Goal: Information Seeking & Learning: Learn about a topic

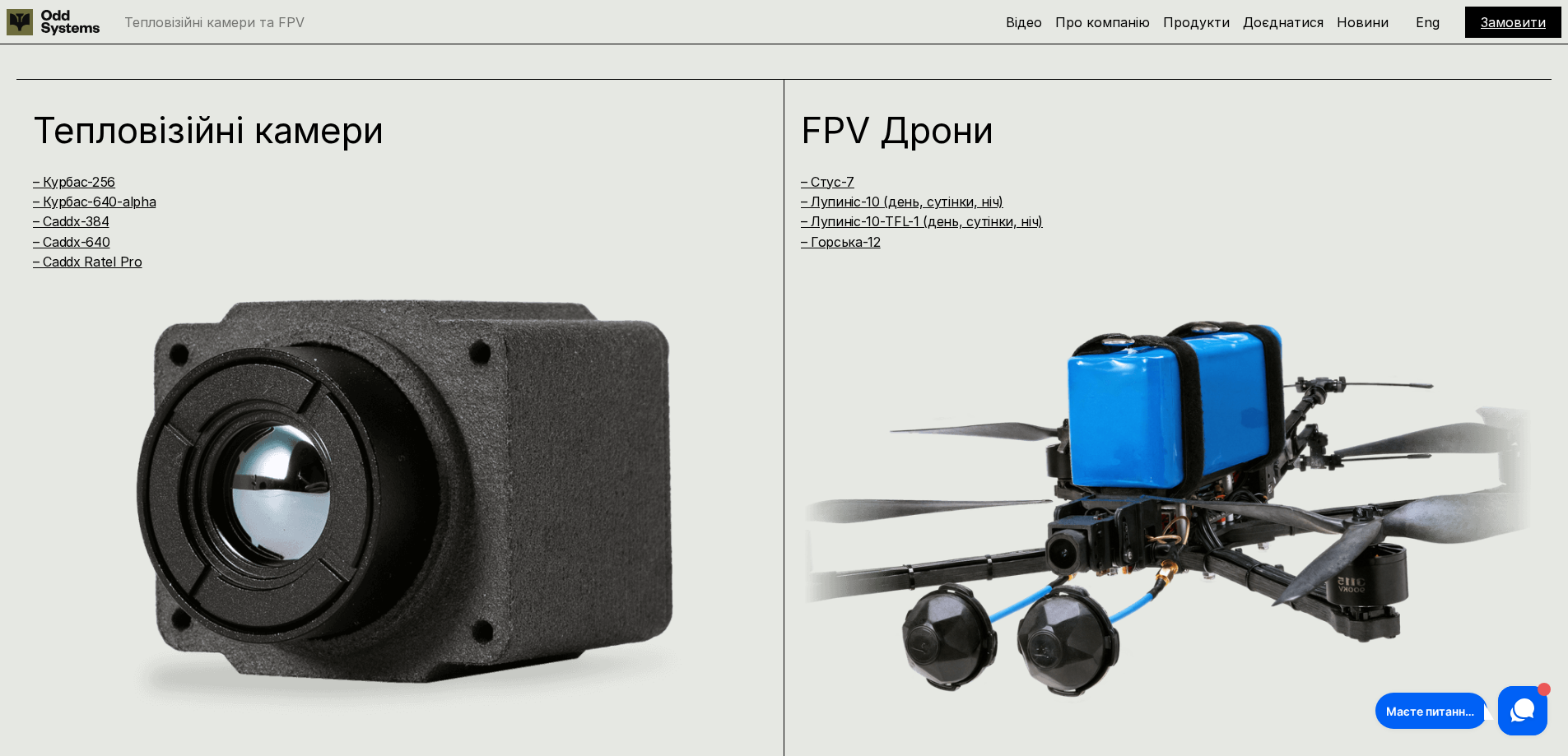
scroll to position [1563, 0]
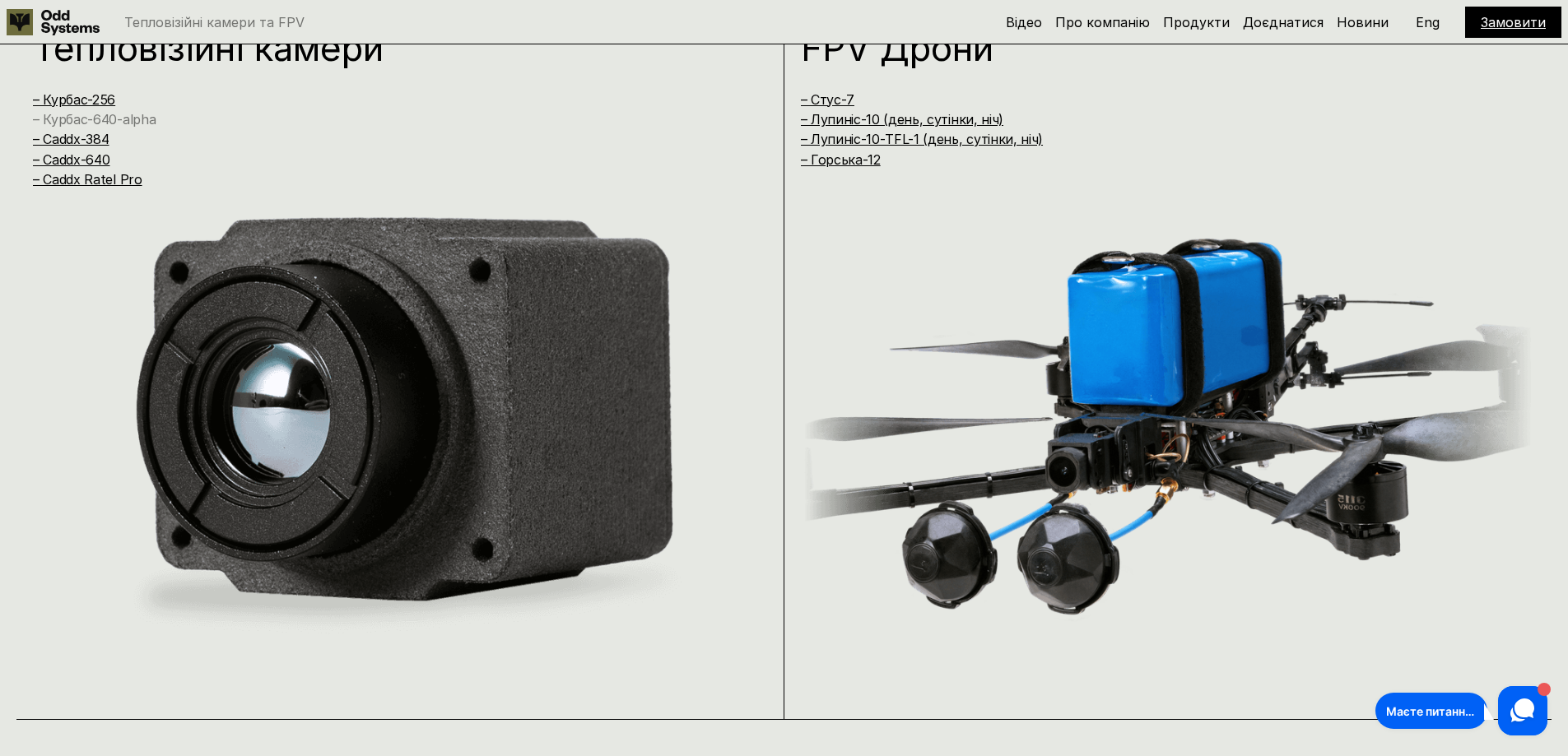
click at [148, 124] on link "– Курбас-640-alpha" at bounding box center [94, 119] width 122 height 16
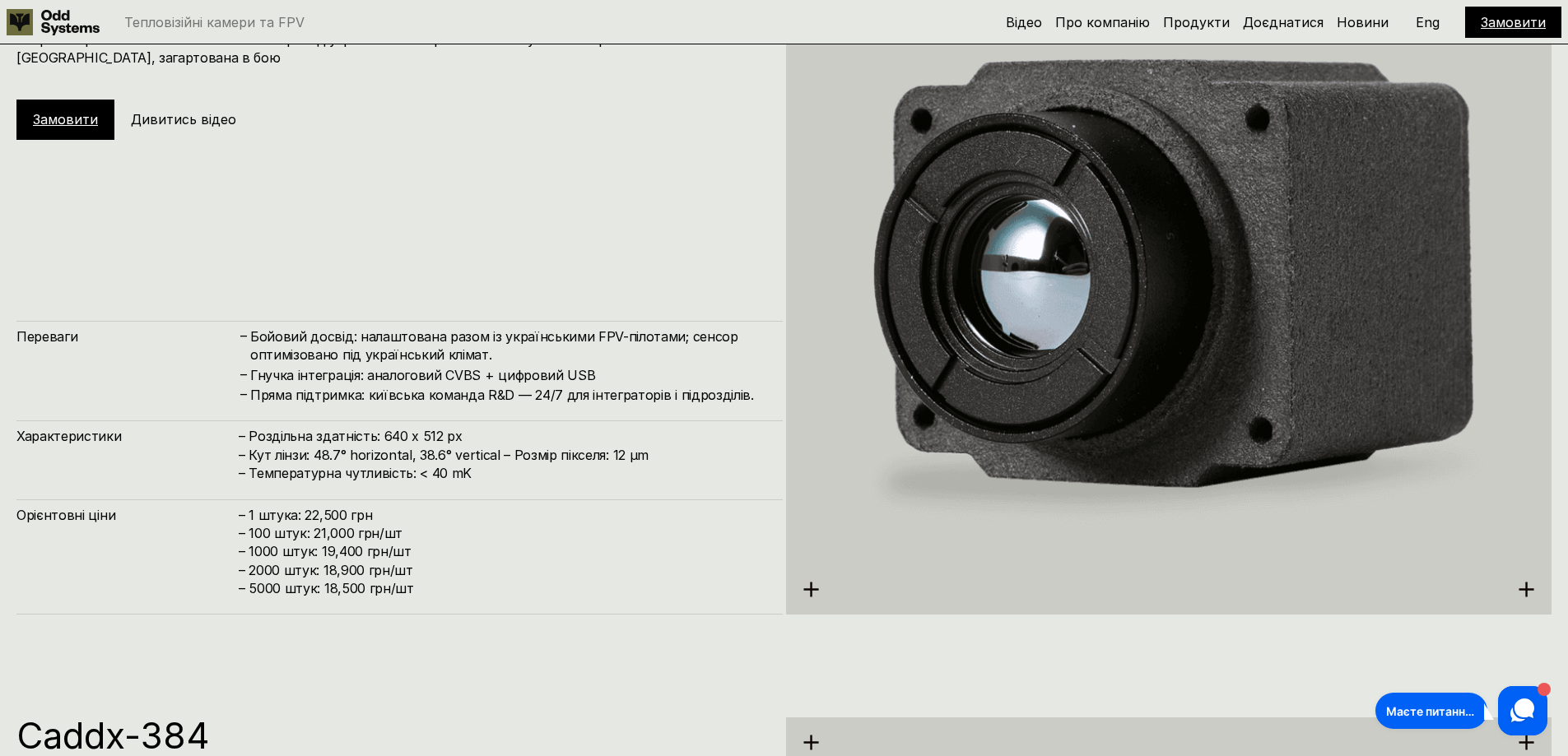
scroll to position [3121, 0]
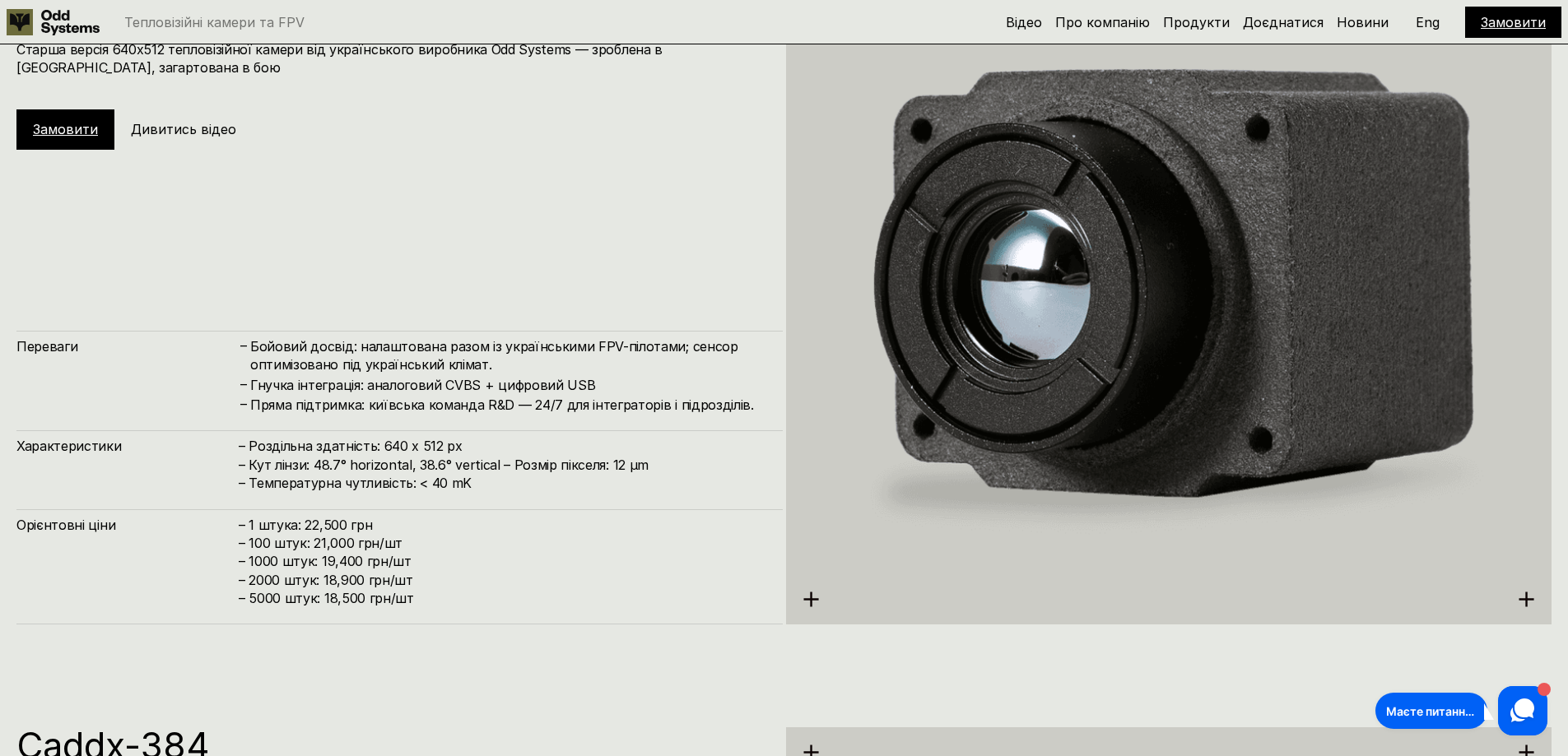
click at [1534, 703] on icon at bounding box center [1522, 710] width 31 height 31
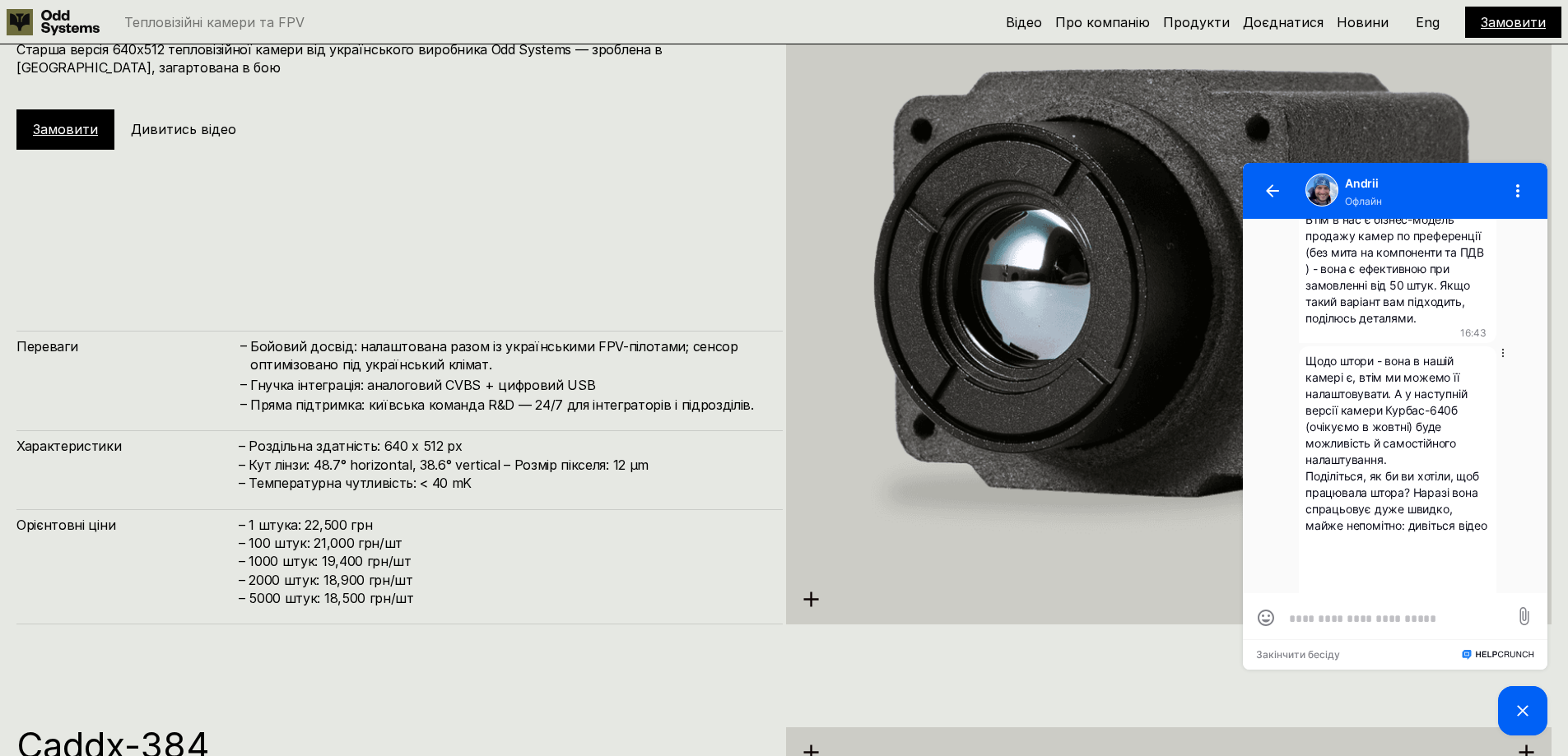
scroll to position [1188, 0]
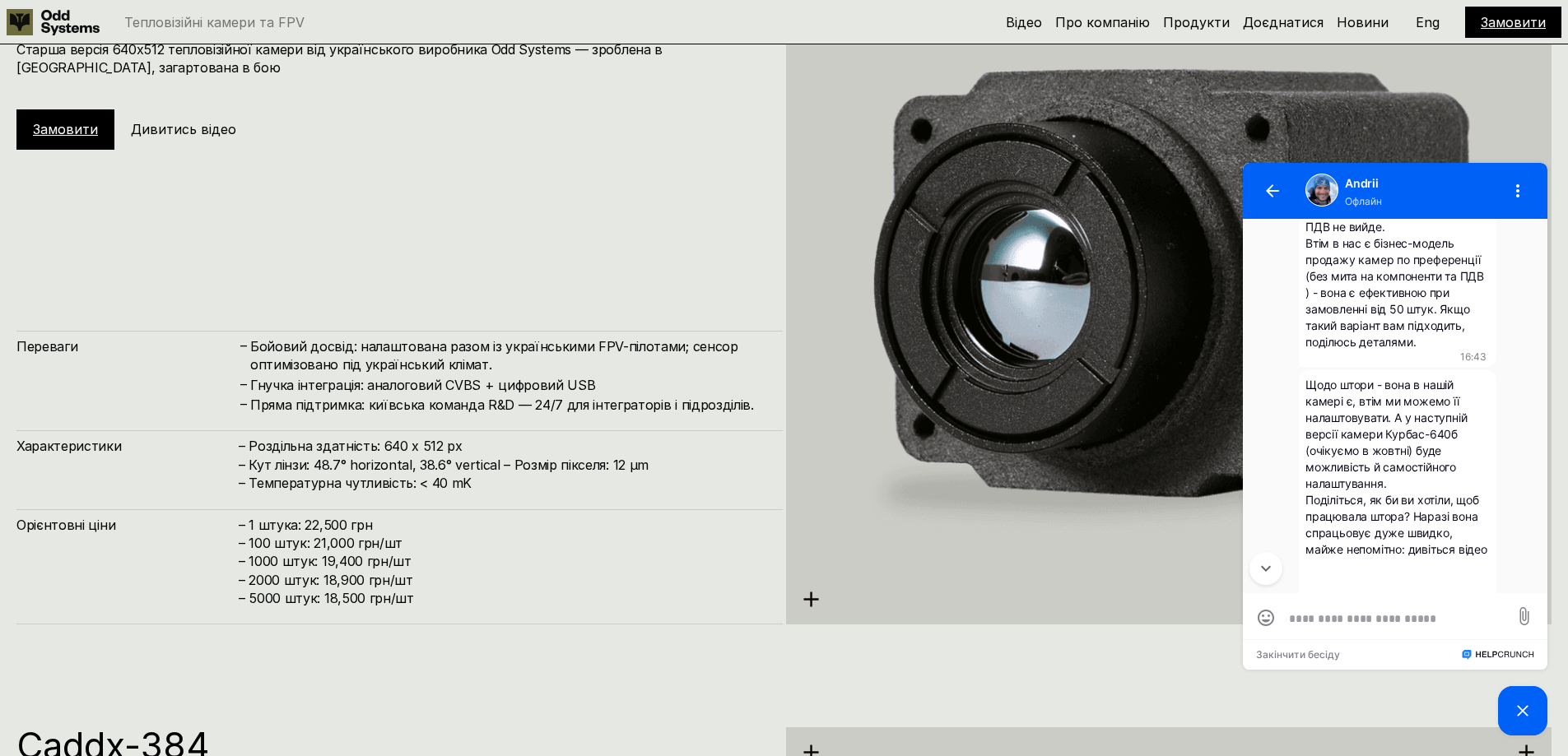
drag, startPoint x: 1409, startPoint y: 177, endPoint x: 1005, endPoint y: 145, distance: 405.3
click html "[PERSON_NAME] [DATE] Бажаю мійного. Зацікавили ваші камери Курбас-640ᵅ питань п…"
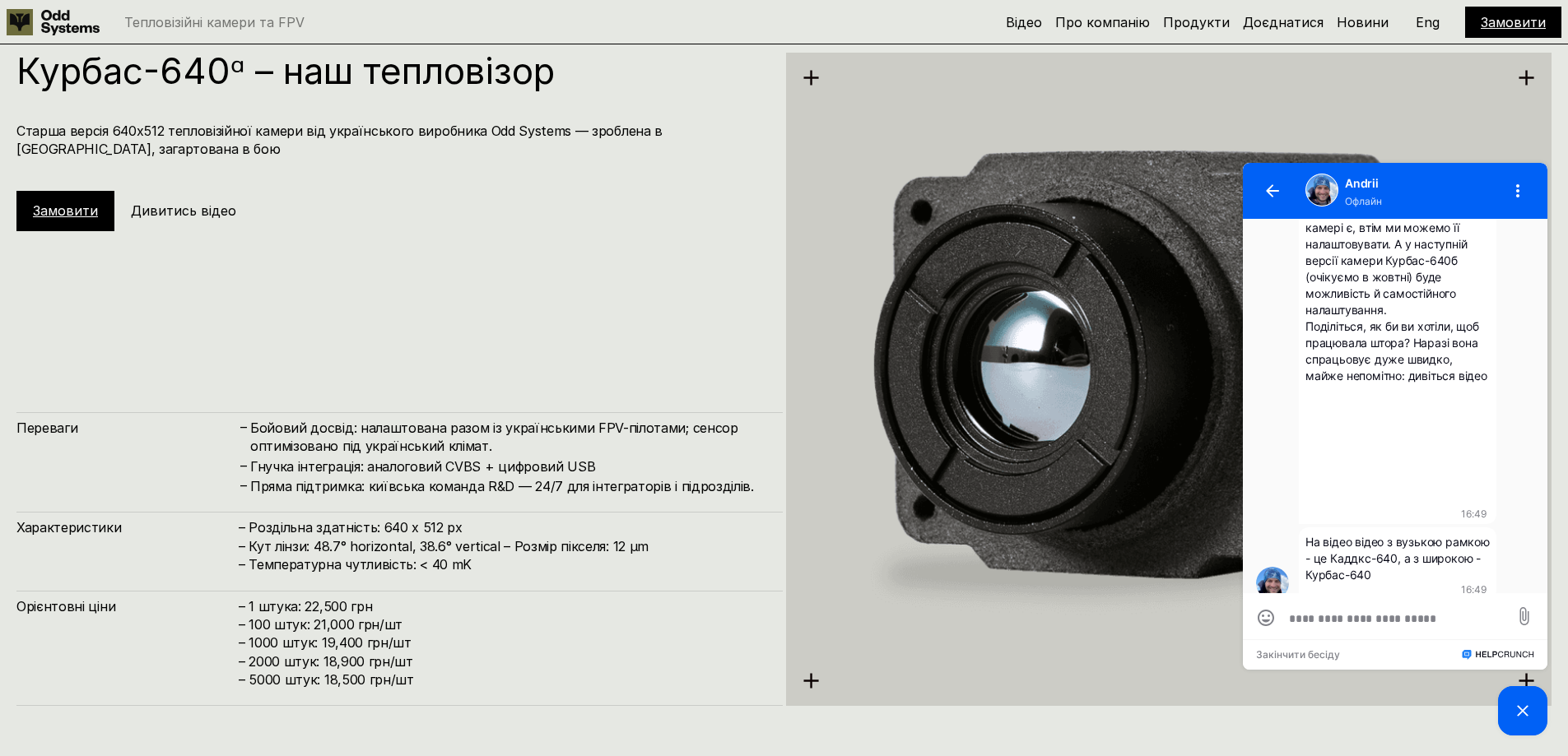
scroll to position [3039, 0]
click at [404, 229] on div "Курбас-640ᵅ – наш тепловізор Старша версія 640х512 тепловізійної камери від укр…" at bounding box center [400, 142] width 767 height 178
click at [1529, 710] on icon at bounding box center [1522, 710] width 20 height 20
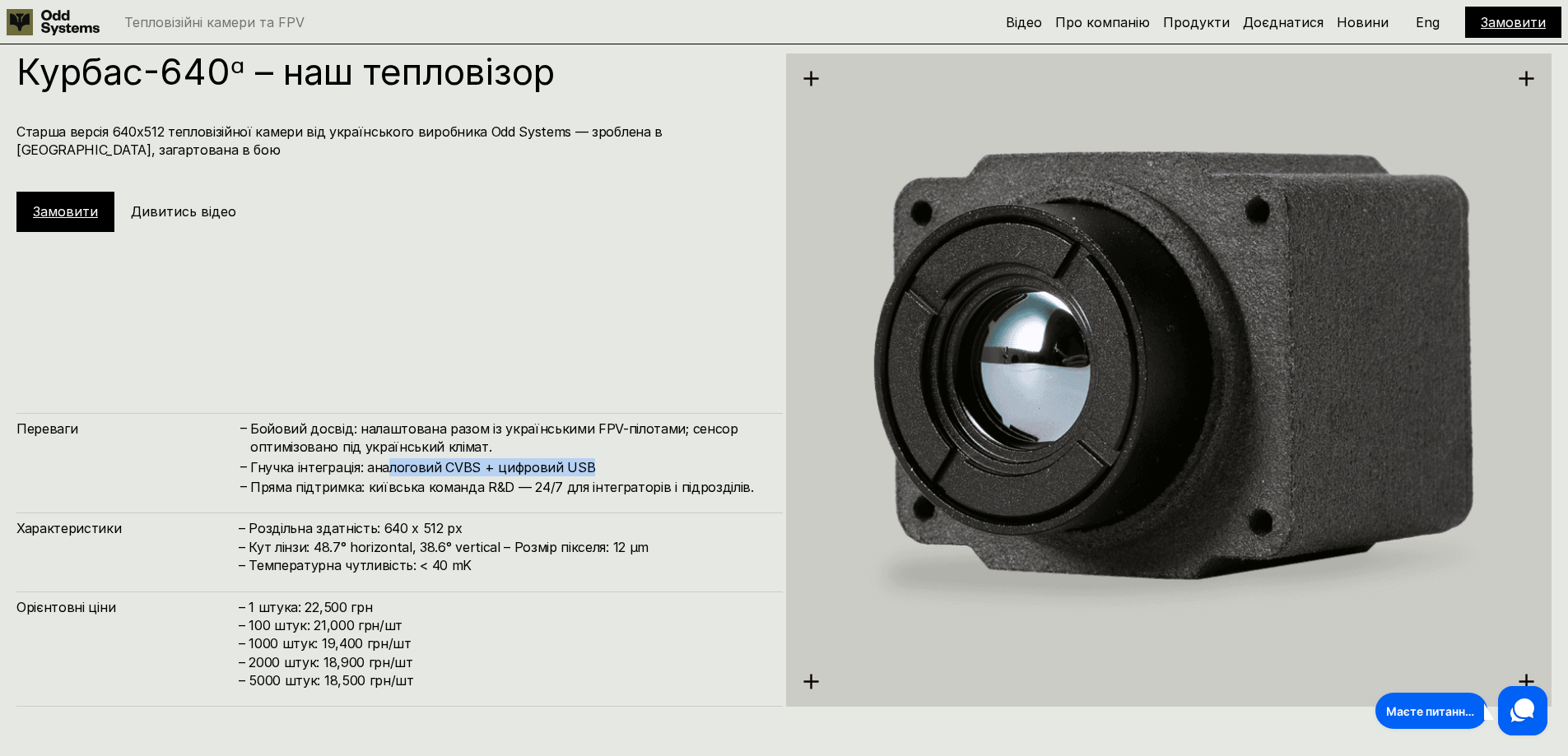
drag, startPoint x: 389, startPoint y: 469, endPoint x: 582, endPoint y: 474, distance: 193.1
click at [594, 462] on h4 "Гнучка інтеграція: аналоговий CVBS + цифровий USB" at bounding box center [507, 467] width 516 height 18
drag, startPoint x: 638, startPoint y: 542, endPoint x: 601, endPoint y: 544, distance: 37.1
click at [601, 544] on h4 "– Роздільна здатність: 640 x 512 px – Кут лінзи: 48.7° horizontal, 38.6° vertic…" at bounding box center [502, 547] width 527 height 55
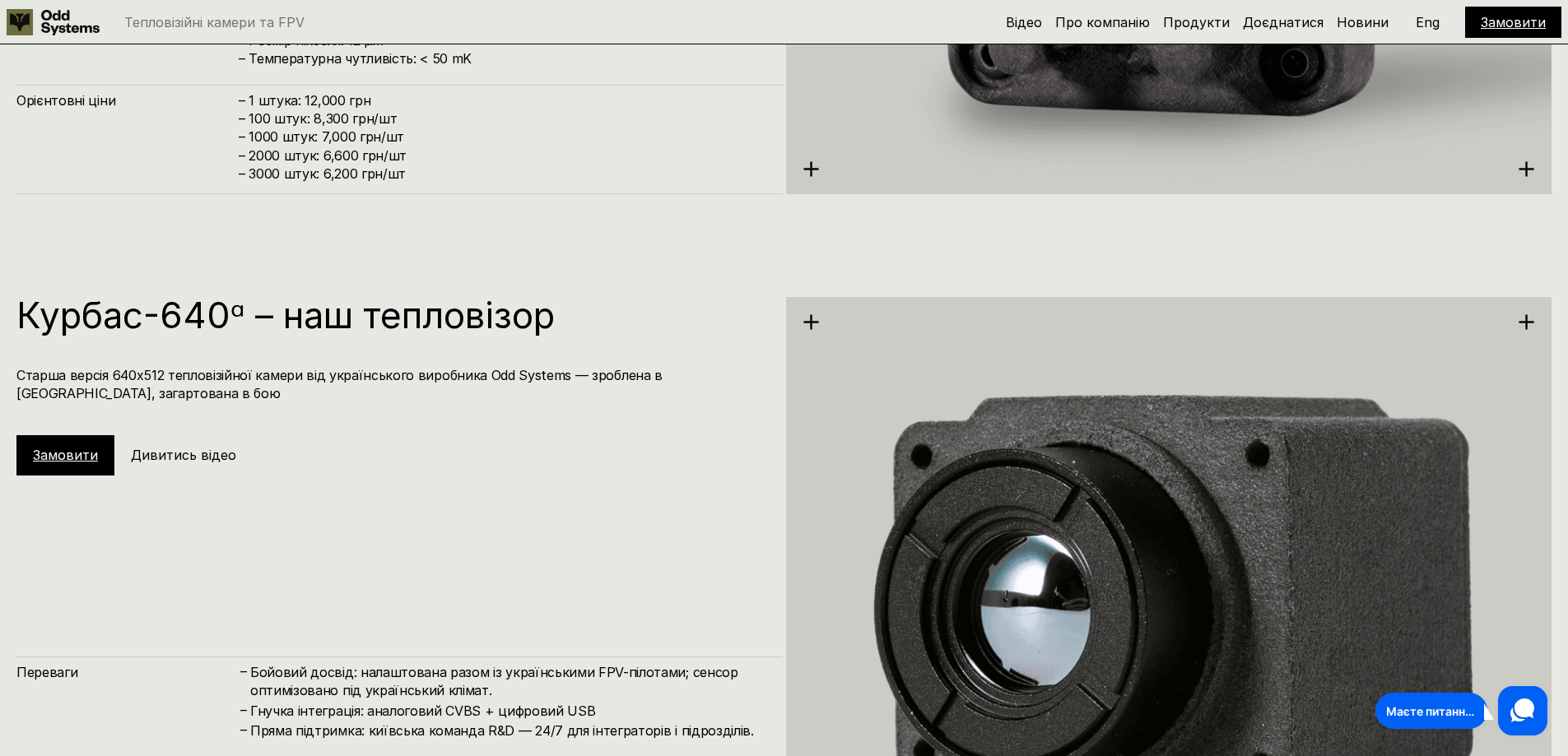
scroll to position [2792, 0]
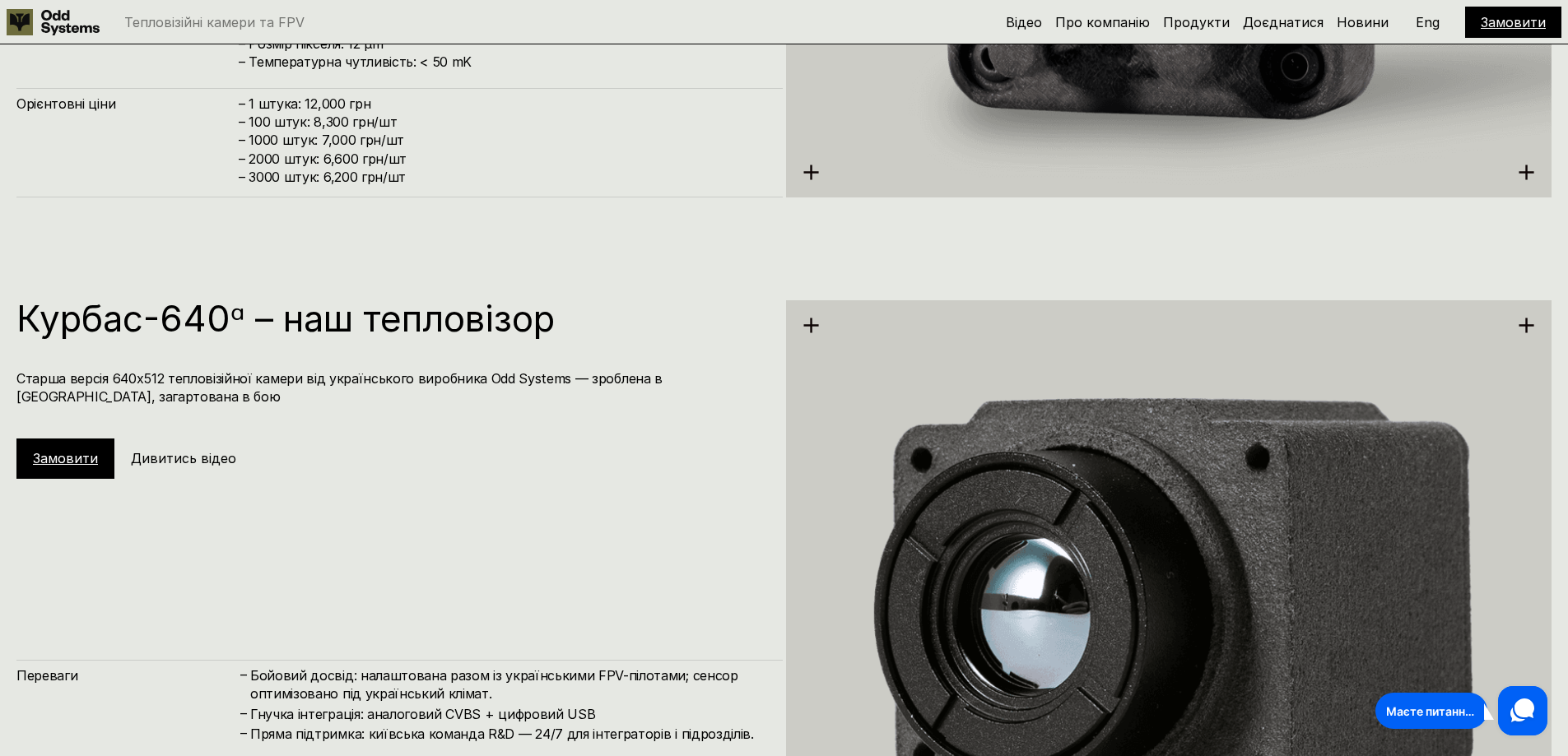
click at [1525, 711] on use at bounding box center [1522, 710] width 24 height 24
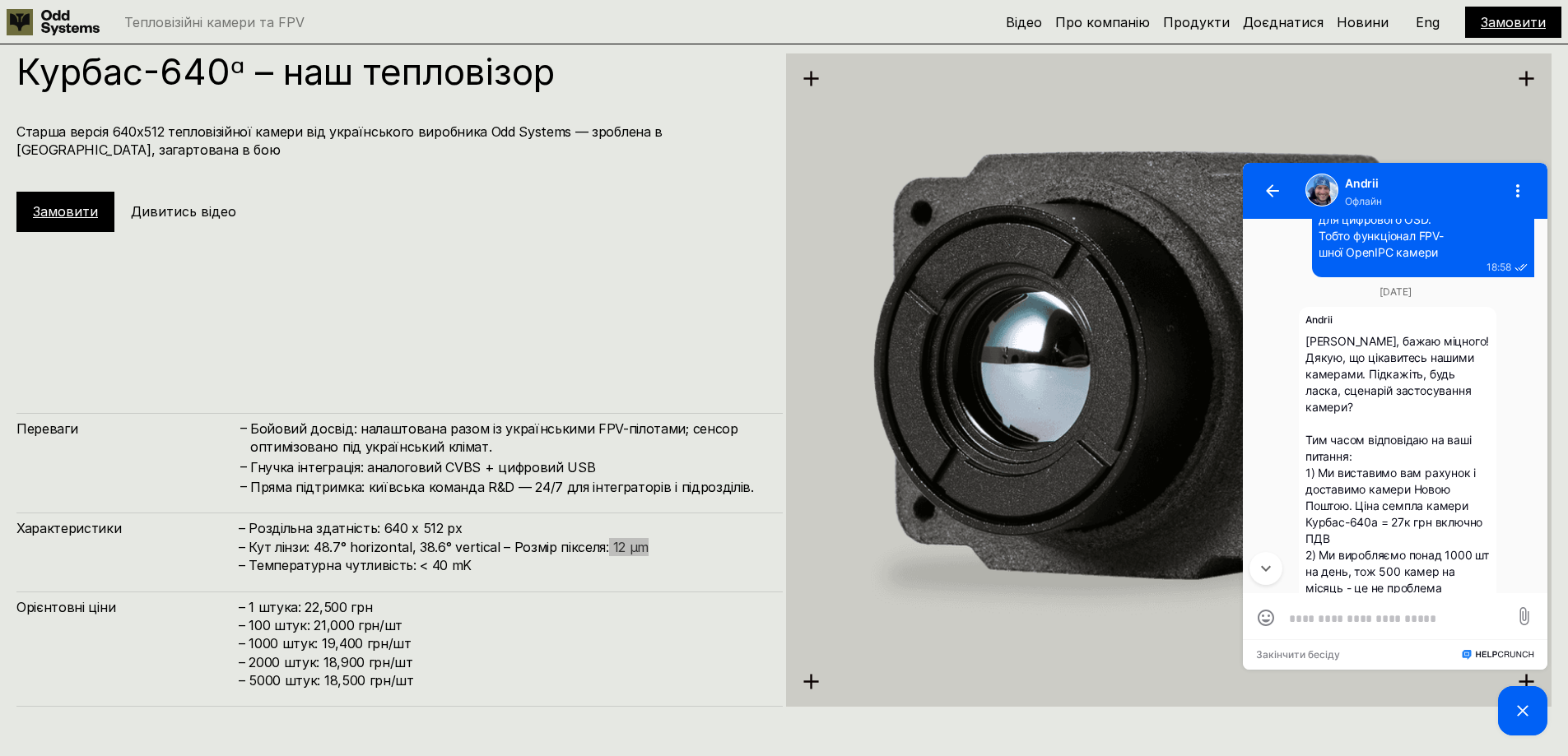
scroll to position [329, 0]
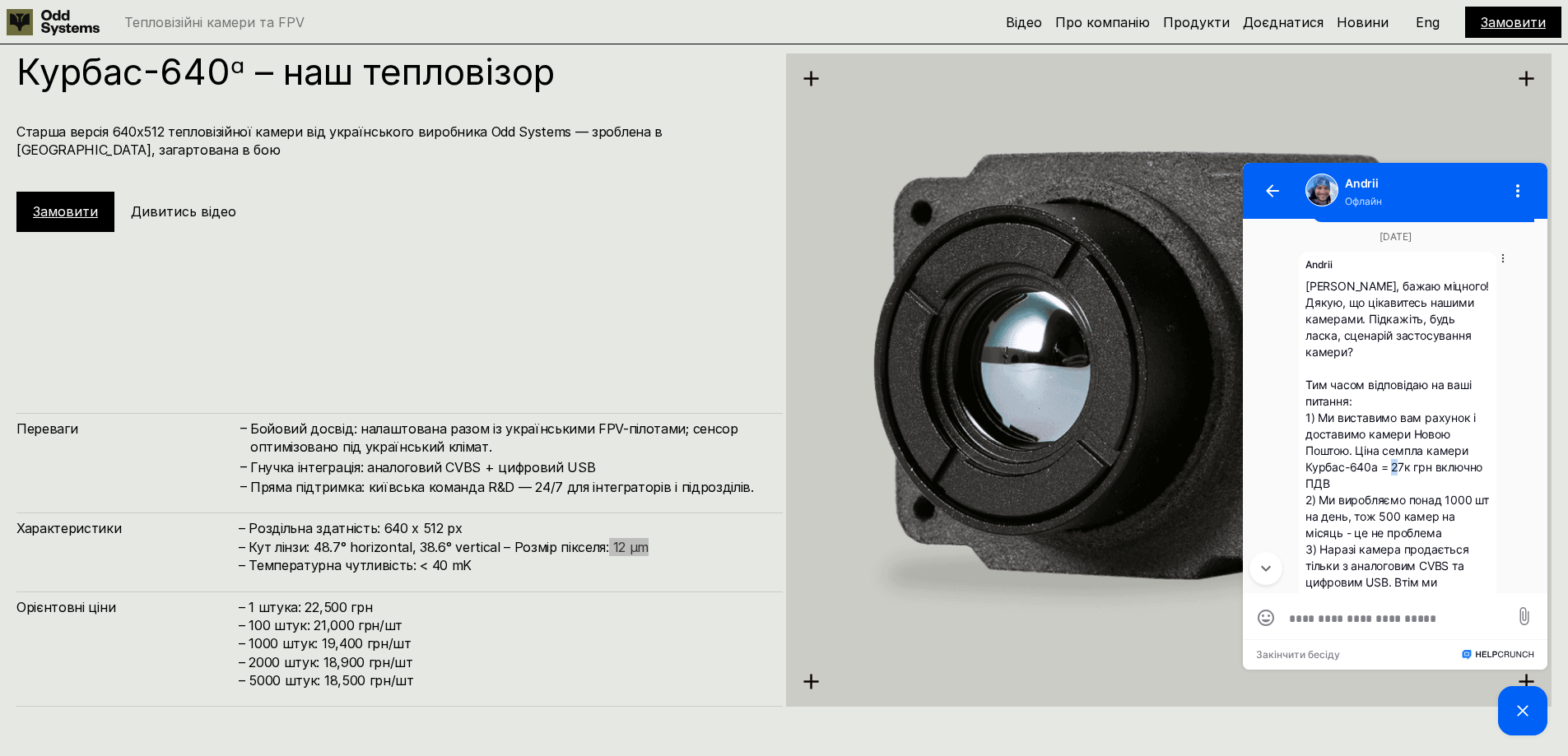
click at [1397, 465] on span "[PERSON_NAME], бажаю міцного! Дякую, що цікавитесь нашими камерами. Підкажіть, …" at bounding box center [1398, 475] width 187 height 393
drag, startPoint x: 302, startPoint y: 608, endPoint x: 356, endPoint y: 610, distance: 54.0
click at [356, 610] on h4 "– 1 штука: 22,500 грн – 100 штук: 21,000 грн/шт – ⁠1000 штук: 19,400 грн/шт – ⁠…" at bounding box center [502, 644] width 527 height 92
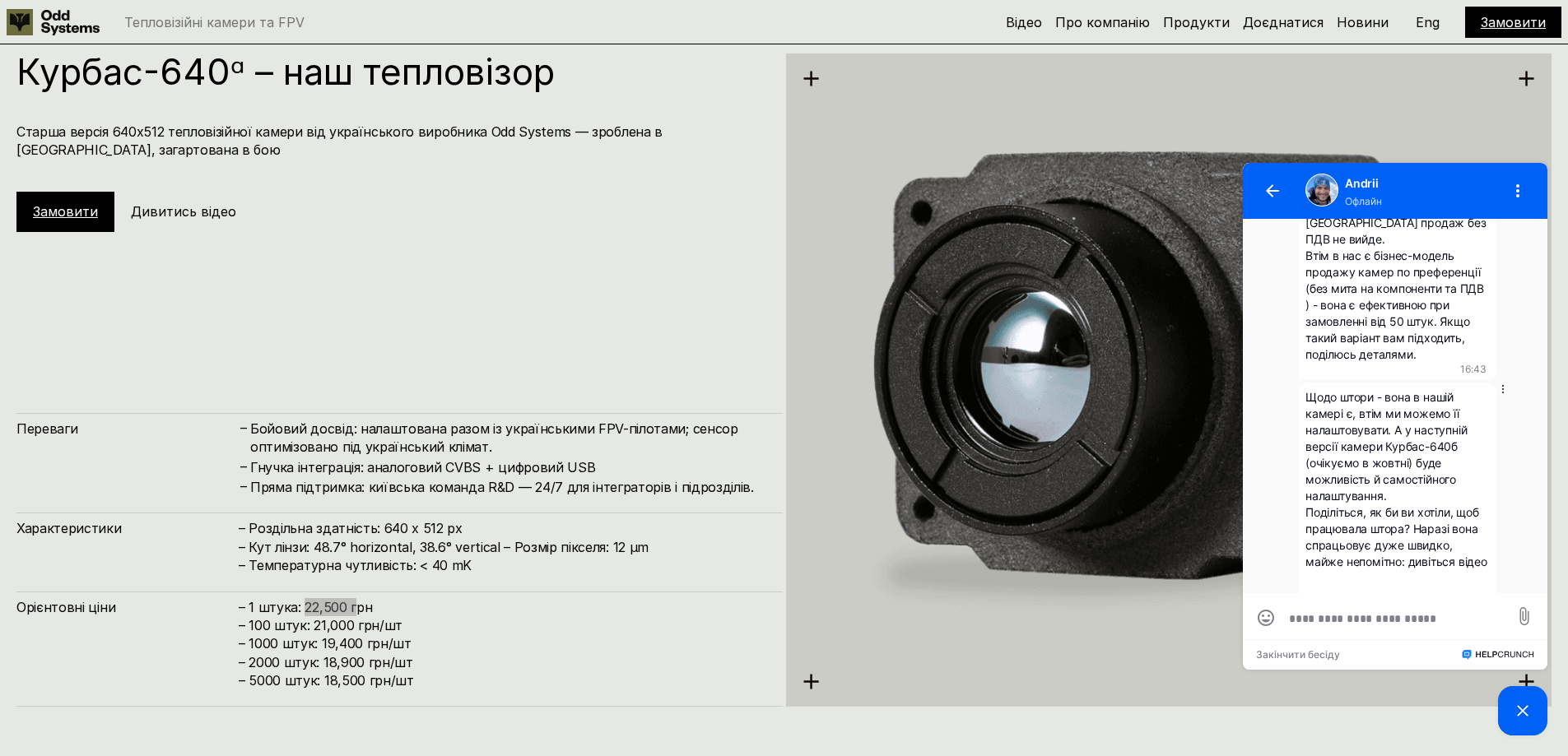
scroll to position [1032, 0]
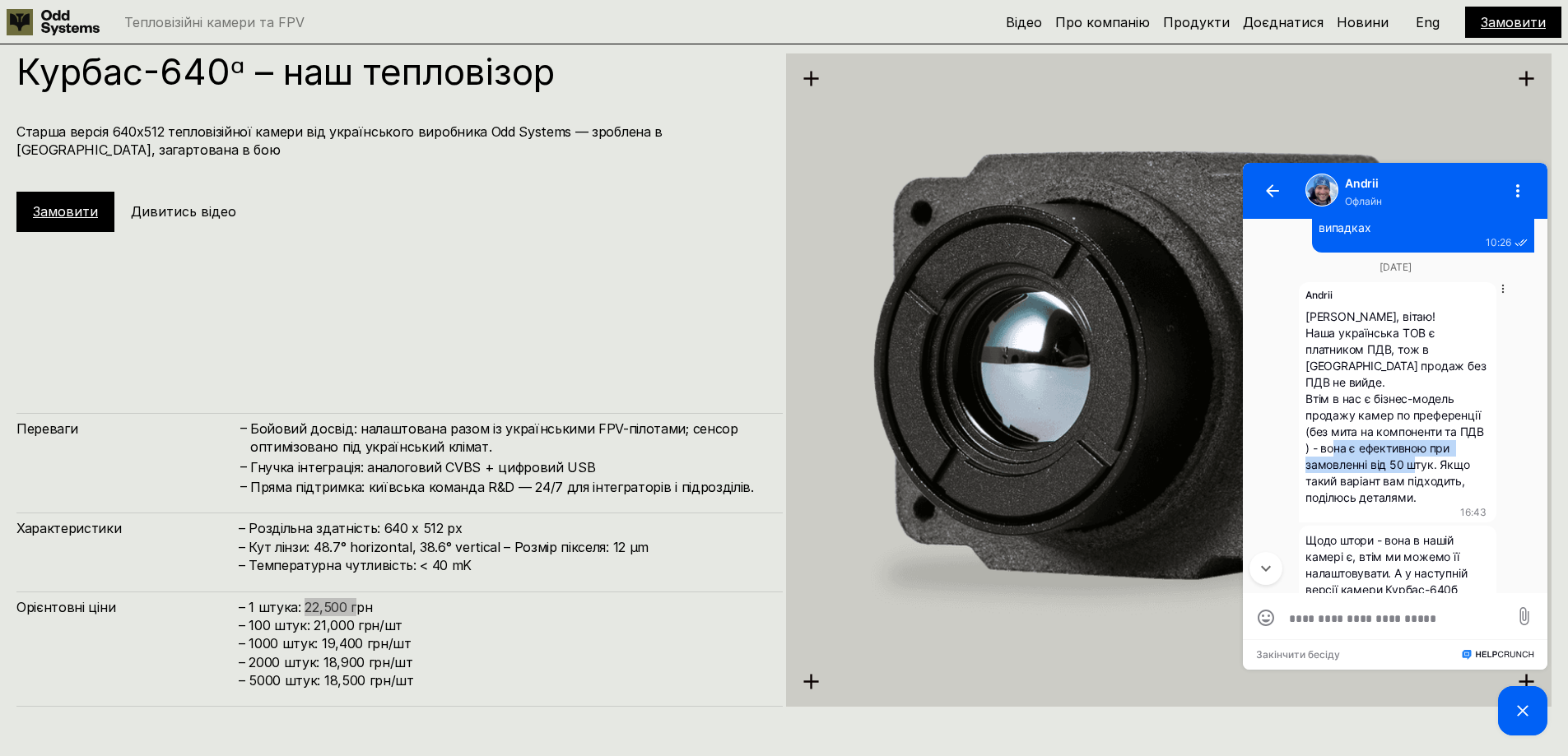
drag, startPoint x: 1332, startPoint y: 434, endPoint x: 1415, endPoint y: 449, distance: 84.3
click at [1415, 449] on span "[PERSON_NAME], вітаю! Наша українська ТОВ є платником ПДВ, тож в [GEOGRAPHIC_DA…" at bounding box center [1397, 406] width 184 height 195
drag, startPoint x: 1443, startPoint y: 449, endPoint x: 1441, endPoint y: 479, distance: 30.1
click at [1441, 479] on div "[PERSON_NAME], вітаю! Наша українська ТОВ є платником ПДВ, тож в [GEOGRAPHIC_DA…" at bounding box center [1397, 406] width 184 height 197
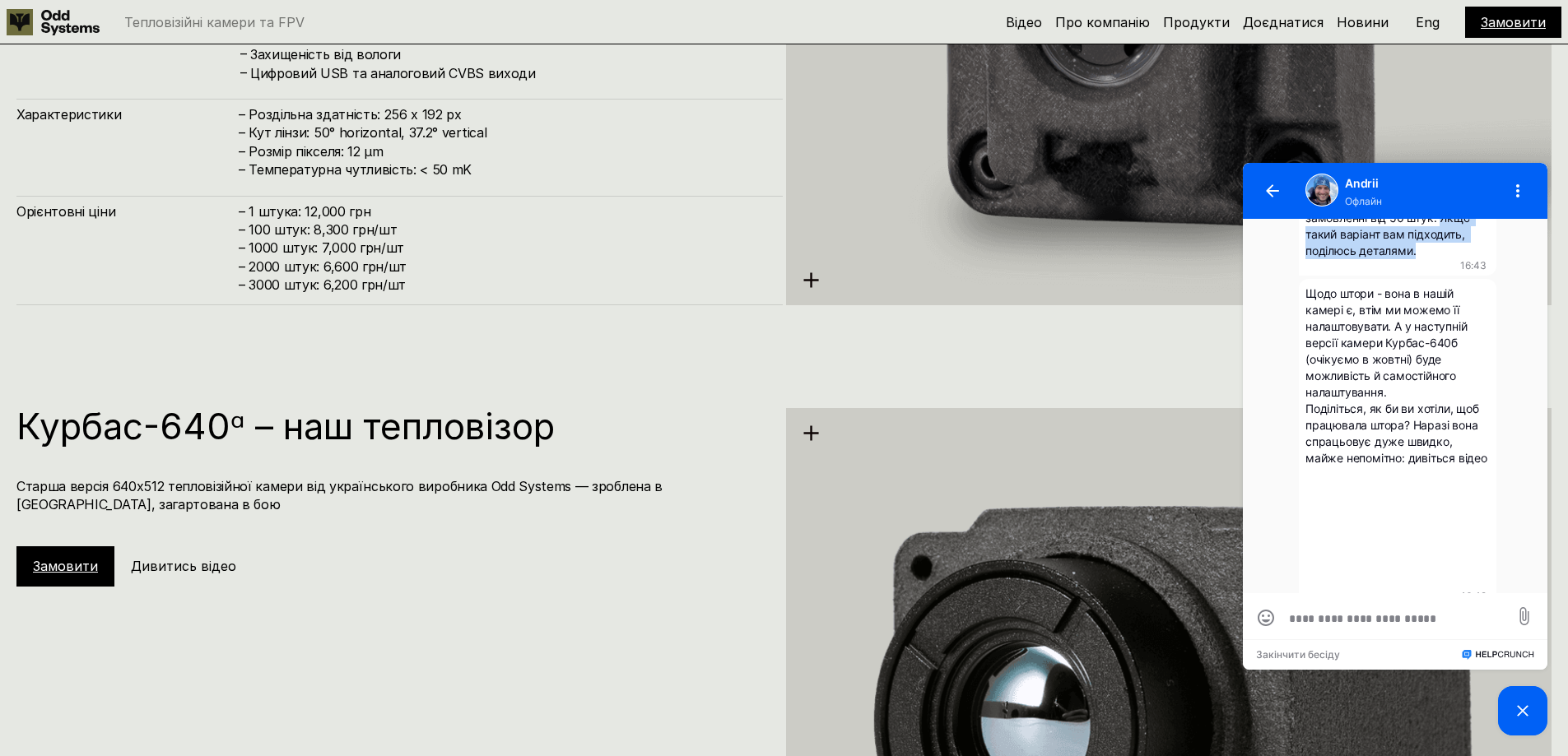
scroll to position [2463, 0]
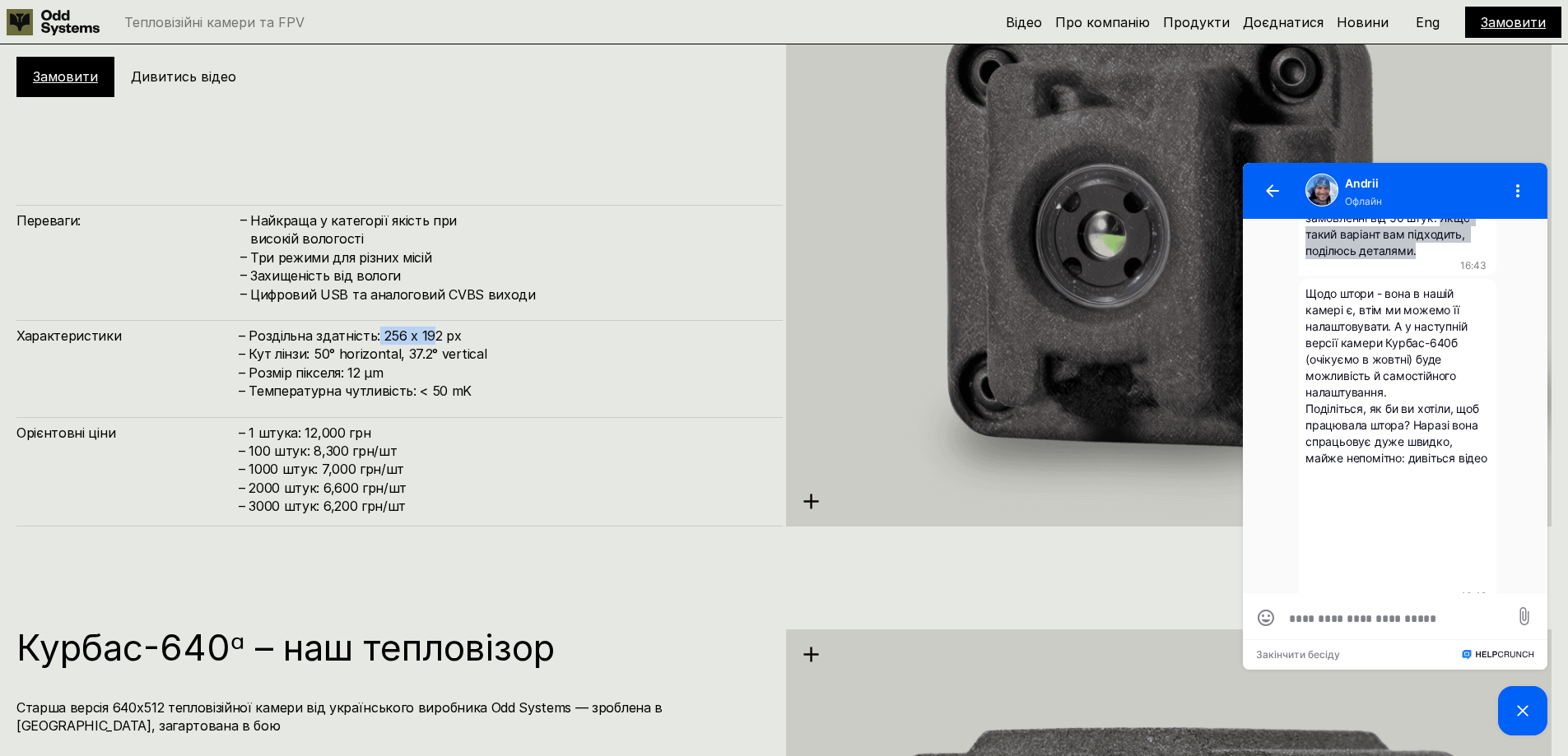
drag, startPoint x: 381, startPoint y: 333, endPoint x: 417, endPoint y: 355, distance: 42.2
click at [428, 336] on h4 "– Роздільна здатність: 256 x 192 px – Кут лінзи: 50° horizontal, 37.2° vertical…" at bounding box center [502, 363] width 527 height 74
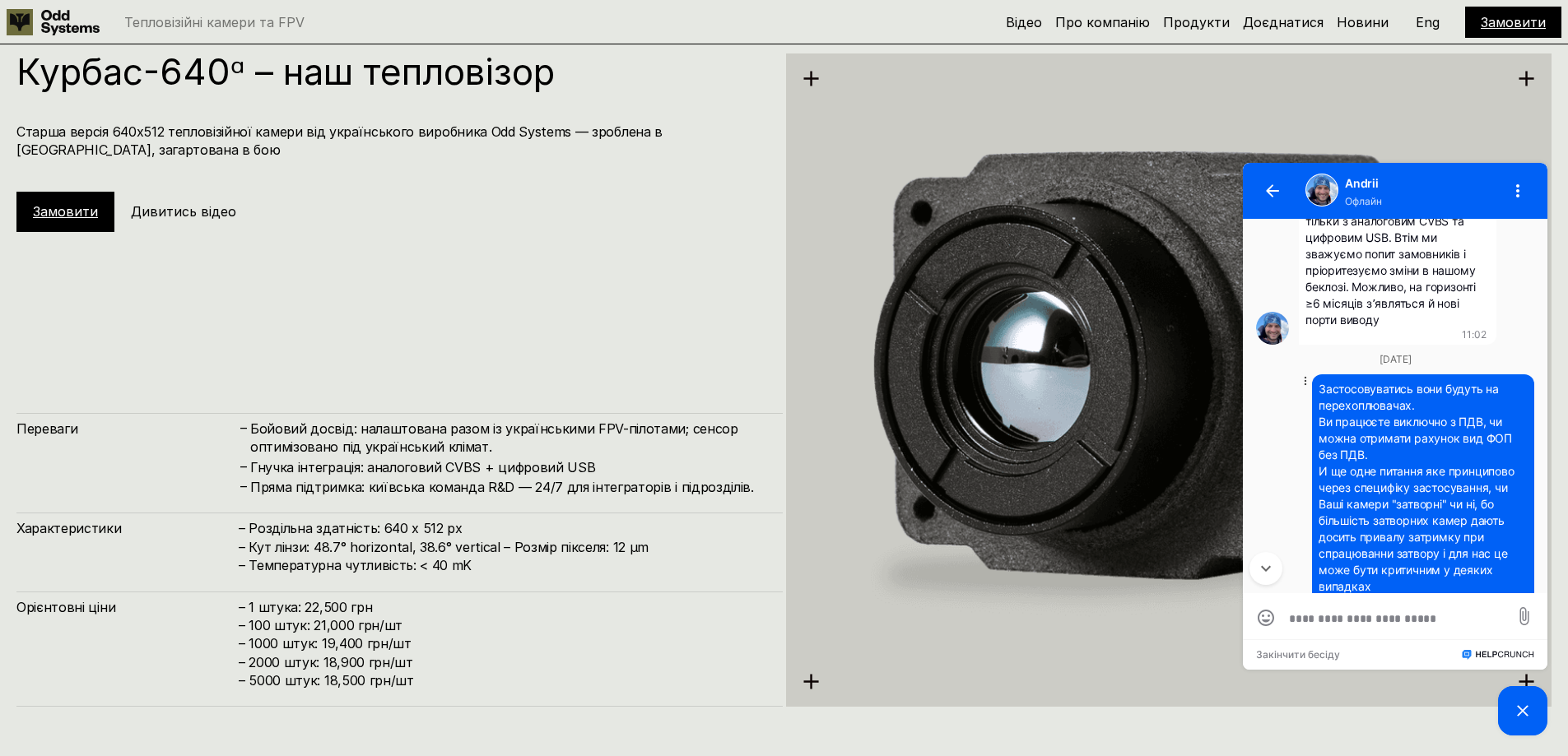
scroll to position [539, 0]
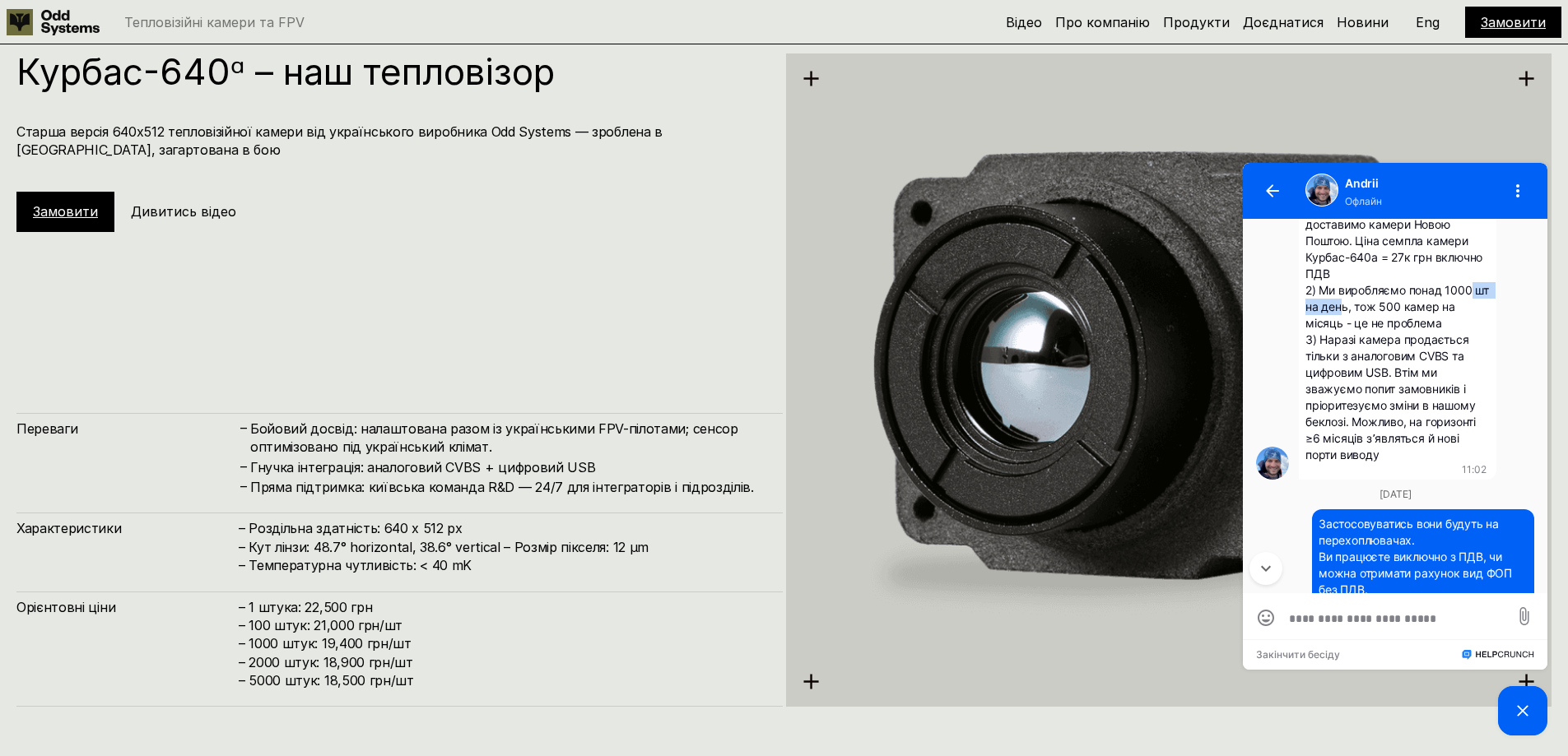
drag, startPoint x: 1471, startPoint y: 289, endPoint x: 1362, endPoint y: 314, distance: 111.8
click at [1362, 314] on div "[PERSON_NAME], бажаю міцного! Дякую, що цікавитесь нашими камерами. Підкажіть, …" at bounding box center [1397, 265] width 184 height 395
